Goal: Task Accomplishment & Management: Use online tool/utility

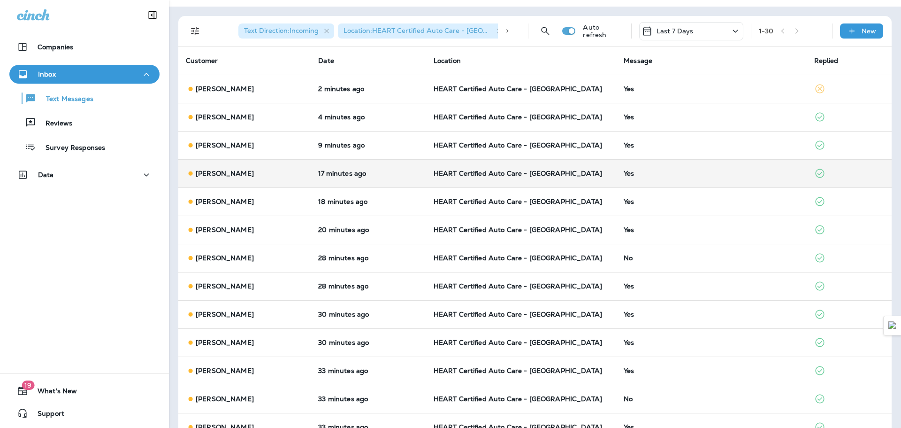
scroll to position [47, 0]
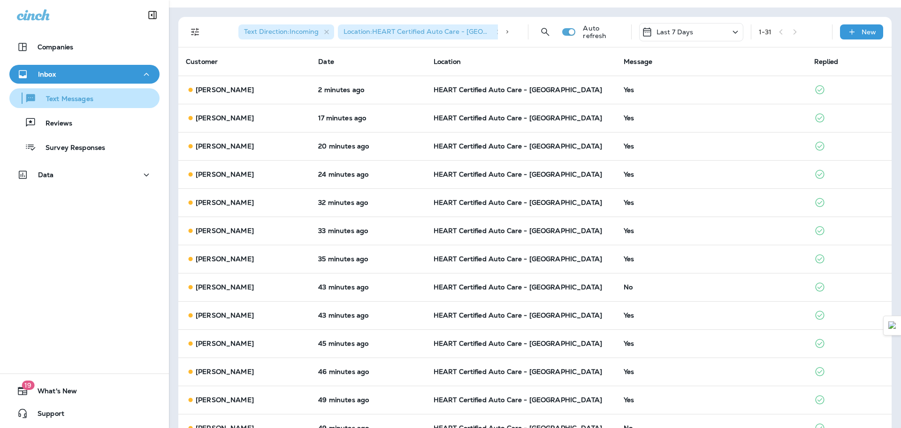
click at [77, 96] on p "Text Messages" at bounding box center [65, 99] width 57 height 9
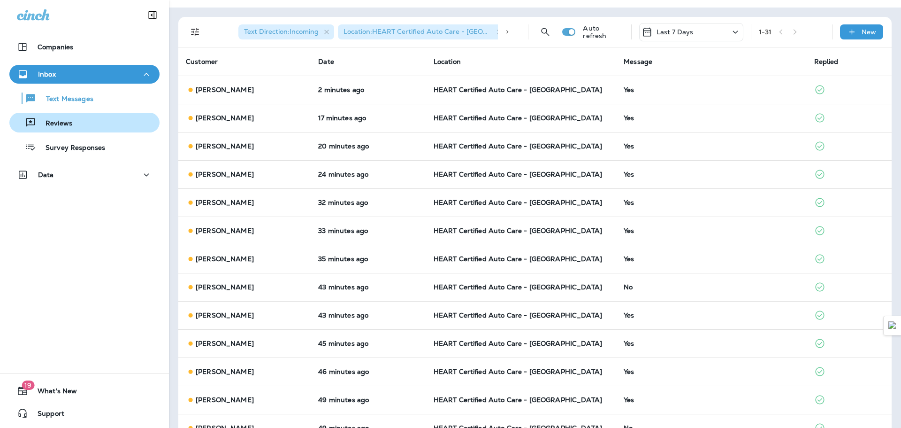
click at [73, 125] on div "Reviews" at bounding box center [84, 122] width 143 height 14
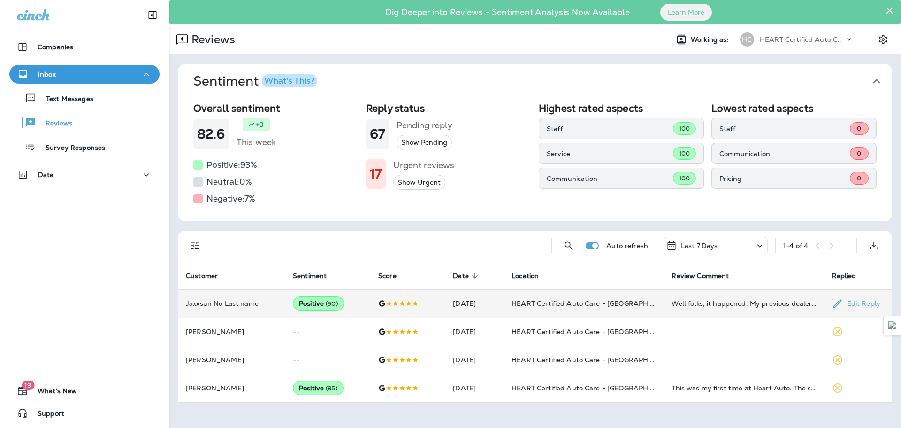
click at [232, 305] on p "Jaxxsun No Last name" at bounding box center [232, 303] width 92 height 8
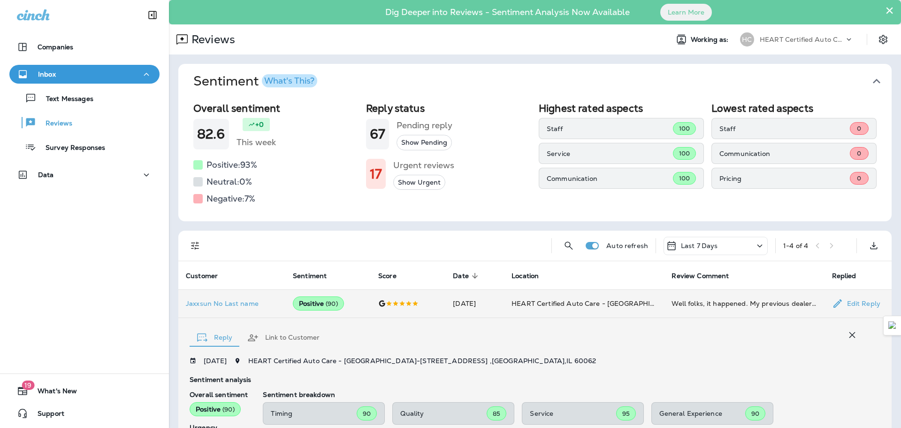
scroll to position [176, 0]
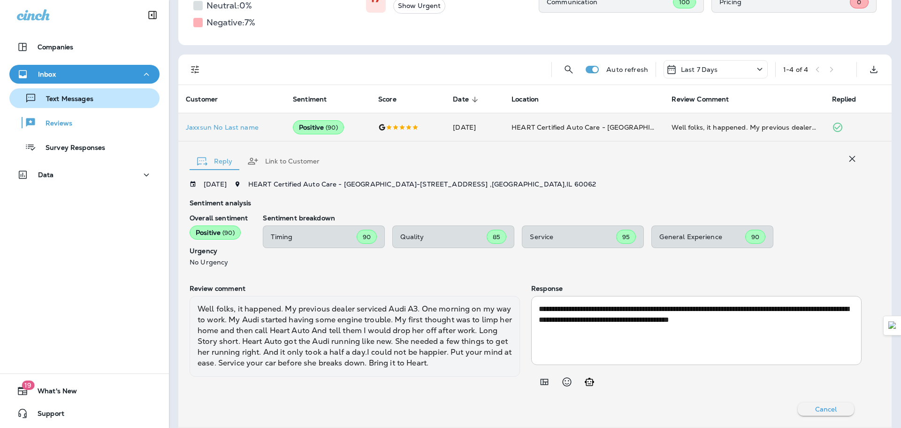
click at [87, 98] on p "Text Messages" at bounding box center [65, 99] width 57 height 9
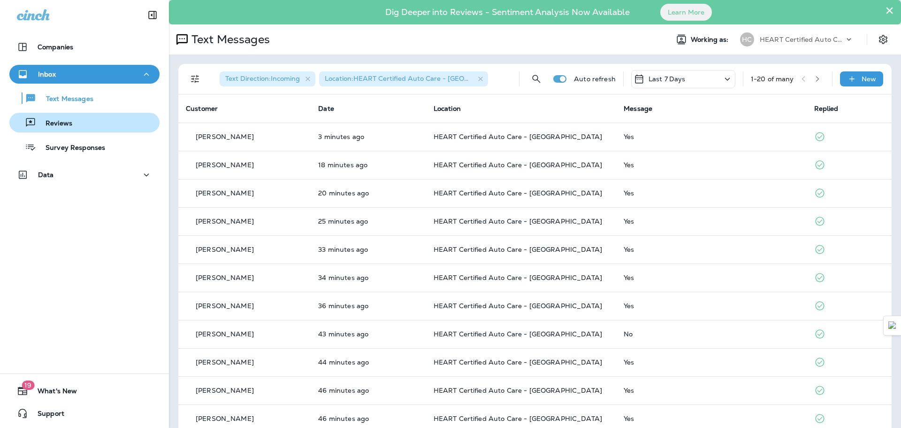
click at [44, 121] on p "Reviews" at bounding box center [54, 123] width 36 height 9
